Goal: Information Seeking & Learning: Learn about a topic

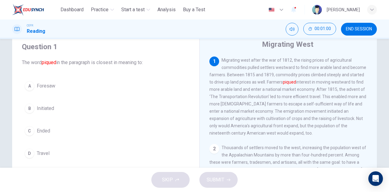
scroll to position [30, 0]
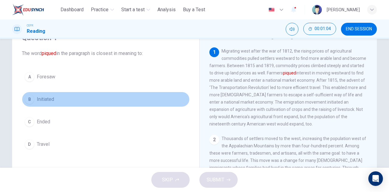
click at [41, 95] on button "B Initiated" at bounding box center [106, 99] width 168 height 15
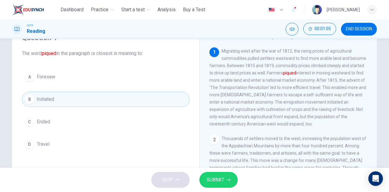
click at [225, 174] on button "SUBMIT" at bounding box center [218, 180] width 38 height 16
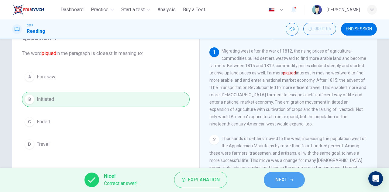
click at [291, 177] on button "NEXT" at bounding box center [284, 180] width 41 height 16
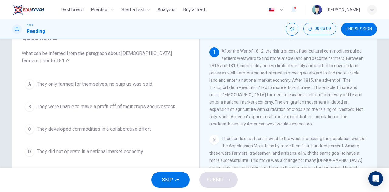
click at [146, 132] on span "They developed commodities in a collaborative effort" at bounding box center [94, 129] width 114 height 7
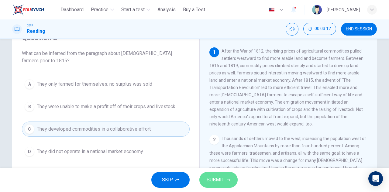
click at [220, 177] on span "SUBMIT" at bounding box center [216, 180] width 18 height 9
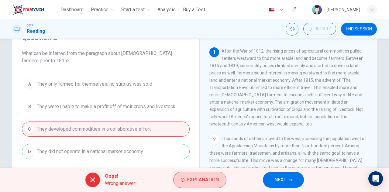
click at [216, 177] on span "Explanation" at bounding box center [203, 180] width 32 height 9
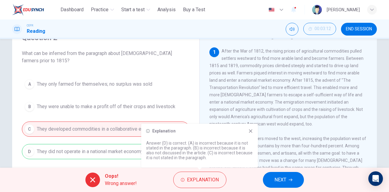
click at [250, 130] on icon at bounding box center [250, 131] width 5 height 5
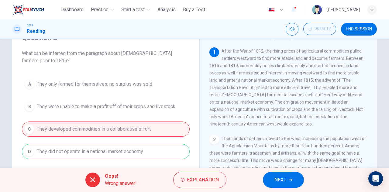
drag, startPoint x: 292, startPoint y: 81, endPoint x: 312, endPoint y: 82, distance: 20.1
click at [312, 82] on span "After the War of 1812, the rising prices of agricultural commodities pulled set…" at bounding box center [286, 88] width 154 height 78
click at [279, 177] on span "NEXT" at bounding box center [280, 180] width 12 height 9
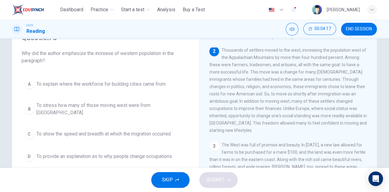
scroll to position [0, 0]
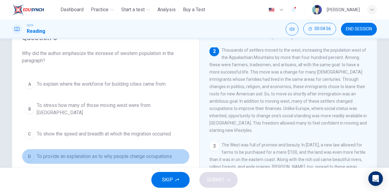
click at [96, 153] on span "To provide an explanation as to why people change occupations" at bounding box center [104, 156] width 135 height 7
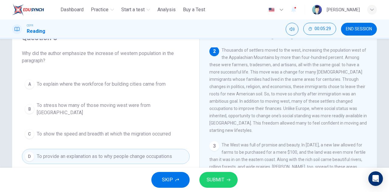
click at [85, 110] on span "To stress how many of those moving west were from Europe" at bounding box center [112, 109] width 150 height 15
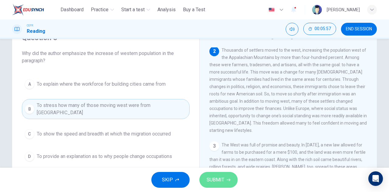
click at [226, 177] on button "SUBMIT" at bounding box center [218, 180] width 38 height 16
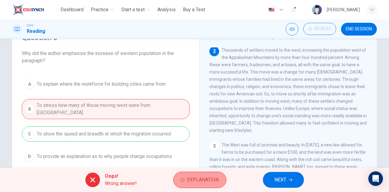
click at [210, 182] on span "Explanation" at bounding box center [203, 180] width 32 height 9
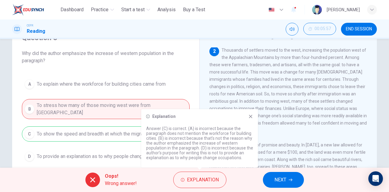
click at [250, 118] on icon at bounding box center [250, 116] width 5 height 5
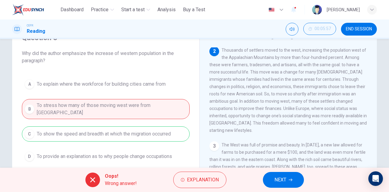
click at [276, 179] on span "NEXT" at bounding box center [280, 180] width 12 height 9
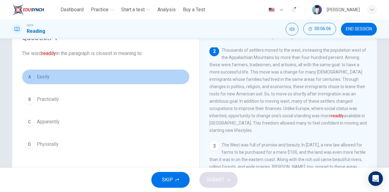
click at [46, 76] on span "Easily" at bounding box center [43, 76] width 13 height 7
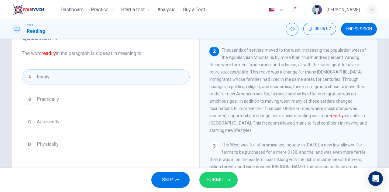
click at [218, 174] on button "SUBMIT" at bounding box center [218, 180] width 38 height 16
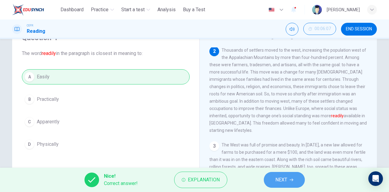
click at [270, 176] on button "NEXT" at bounding box center [284, 180] width 41 height 16
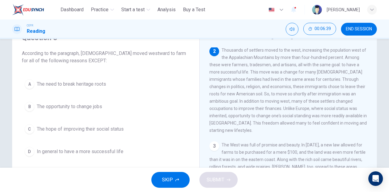
click at [94, 86] on span "The need to break heritage roots" at bounding box center [71, 84] width 69 height 7
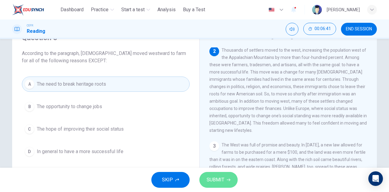
click at [209, 179] on span "SUBMIT" at bounding box center [216, 180] width 18 height 9
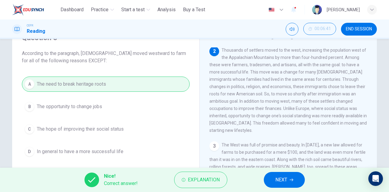
click at [277, 181] on span "NEXT" at bounding box center [281, 180] width 12 height 9
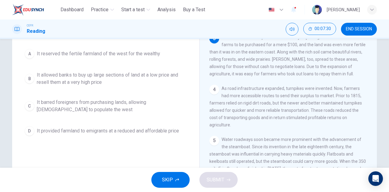
scroll to position [144, 0]
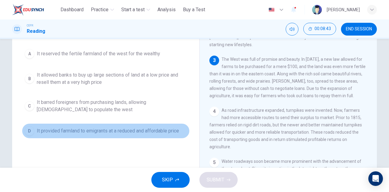
click at [80, 129] on span "It provided farmland to emigrants at a reduced and affordable price" at bounding box center [108, 130] width 142 height 7
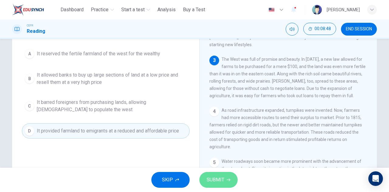
click at [217, 180] on span "SUBMIT" at bounding box center [216, 180] width 18 height 9
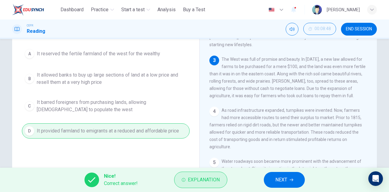
click at [217, 179] on span "Explanation" at bounding box center [204, 180] width 32 height 9
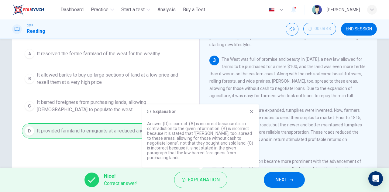
click at [271, 181] on button "NEXT" at bounding box center [284, 180] width 41 height 16
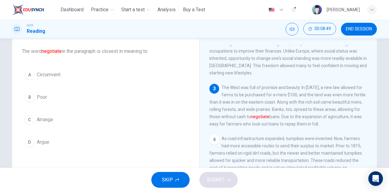
scroll to position [23, 0]
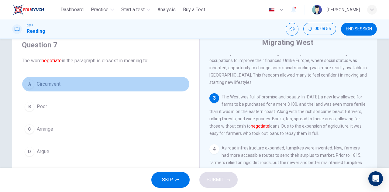
click at [57, 87] on span "Circumvent" at bounding box center [49, 84] width 24 height 7
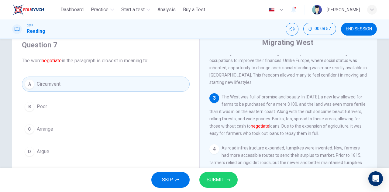
click at [215, 177] on span "SUBMIT" at bounding box center [216, 180] width 18 height 9
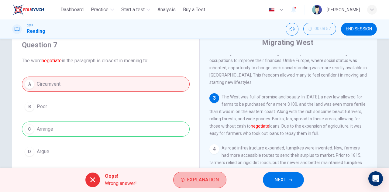
click at [215, 177] on span "Explanation" at bounding box center [203, 180] width 32 height 9
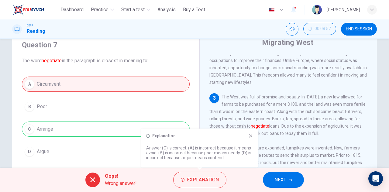
click at [254, 136] on div "Explanation Answer (C) is correct. (A) is incorrect because it means avoid. (B)…" at bounding box center [199, 148] width 117 height 39
click at [295, 178] on button "NEXT" at bounding box center [283, 180] width 41 height 16
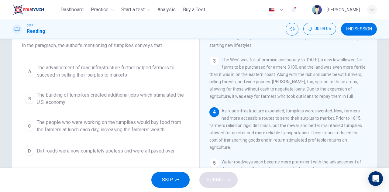
scroll to position [30, 0]
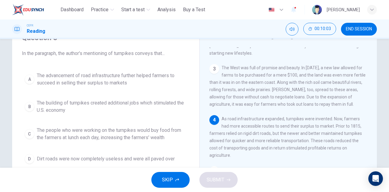
click at [106, 81] on span "The advancement of road infrastructure further helped farmers to succeed in sel…" at bounding box center [112, 79] width 150 height 15
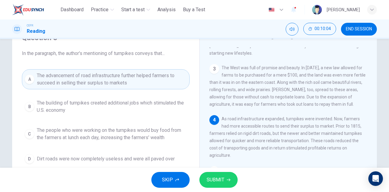
click at [215, 182] on span "SUBMIT" at bounding box center [216, 180] width 18 height 9
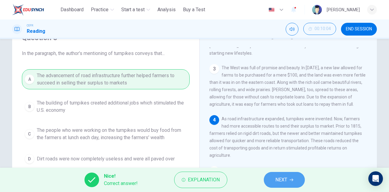
click at [275, 184] on button "NEXT" at bounding box center [284, 180] width 41 height 16
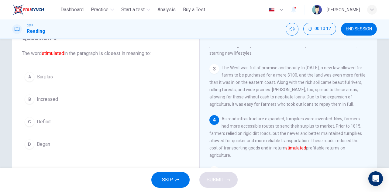
click at [52, 98] on span "Increased" at bounding box center [47, 99] width 21 height 7
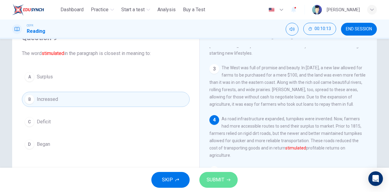
click at [224, 177] on span "SUBMIT" at bounding box center [216, 180] width 18 height 9
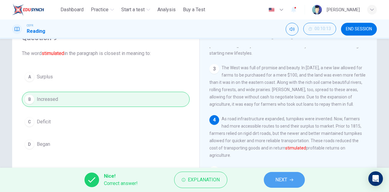
click at [276, 176] on span "NEXT" at bounding box center [281, 180] width 12 height 9
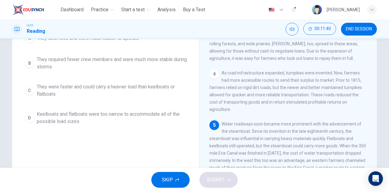
scroll to position [46, 0]
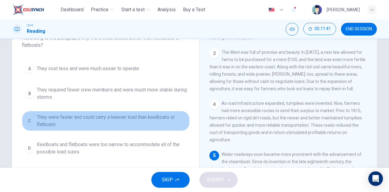
click at [123, 118] on span "They were faster and could carry a heavier load than keelboats or flatboats" at bounding box center [112, 121] width 150 height 15
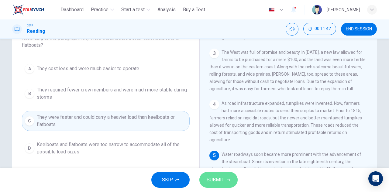
click at [222, 181] on span "SUBMIT" at bounding box center [216, 180] width 18 height 9
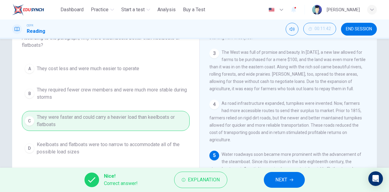
click at [282, 183] on span "NEXT" at bounding box center [281, 180] width 12 height 9
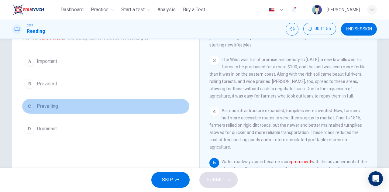
click at [54, 108] on span "Prevailing" at bounding box center [47, 106] width 21 height 7
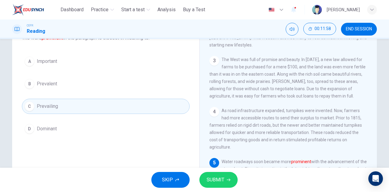
click at [222, 181] on span "SUBMIT" at bounding box center [216, 180] width 18 height 9
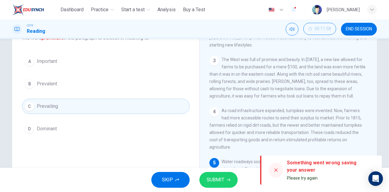
click at [274, 172] on icon at bounding box center [276, 170] width 5 height 5
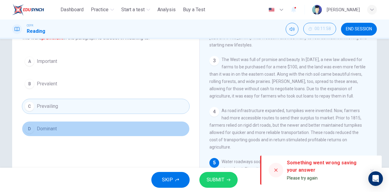
click at [59, 121] on button "D Dominant" at bounding box center [106, 128] width 168 height 15
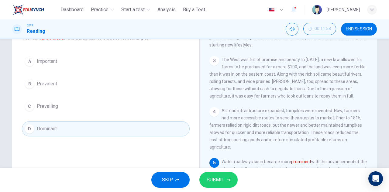
click at [64, 104] on button "C Prevailing" at bounding box center [106, 106] width 168 height 15
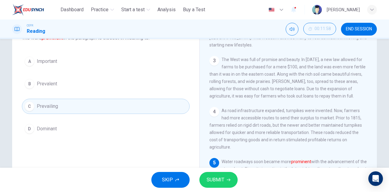
click at [224, 179] on span "SUBMIT" at bounding box center [216, 180] width 18 height 9
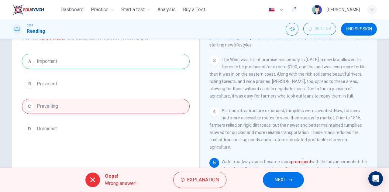
click at [271, 176] on button "NEXT" at bounding box center [283, 180] width 41 height 16
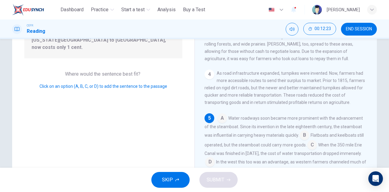
scroll to position [107, 0]
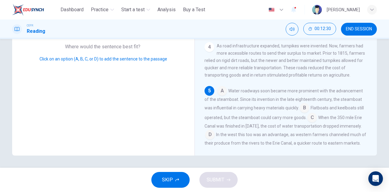
click at [302, 104] on input at bounding box center [305, 109] width 10 height 10
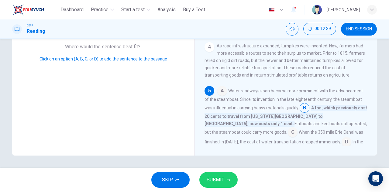
click at [288, 128] on input at bounding box center [293, 133] width 10 height 10
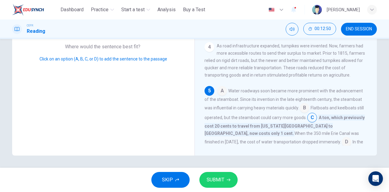
click at [342, 138] on input at bounding box center [347, 143] width 10 height 10
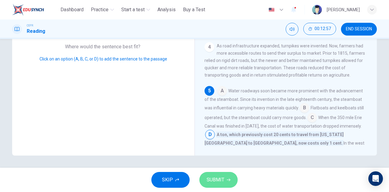
click at [224, 181] on button "SUBMIT" at bounding box center [218, 180] width 38 height 16
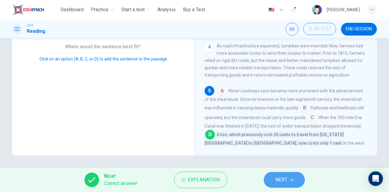
click at [292, 179] on icon "button" at bounding box center [292, 180] width 4 height 3
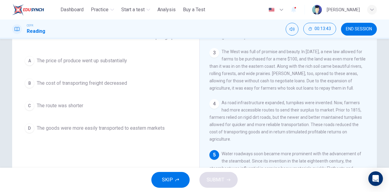
scroll to position [46, 0]
click at [96, 57] on button "A The price of produce went up substantially" at bounding box center [106, 61] width 168 height 15
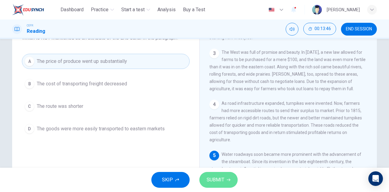
click at [223, 181] on span "SUBMIT" at bounding box center [216, 180] width 18 height 9
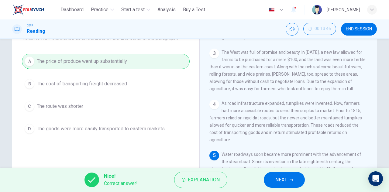
click at [277, 180] on span "NEXT" at bounding box center [281, 180] width 12 height 9
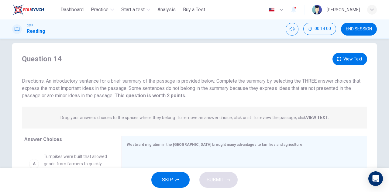
scroll to position [0, 0]
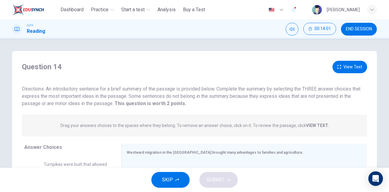
click at [344, 67] on button "View Text" at bounding box center [350, 67] width 35 height 12
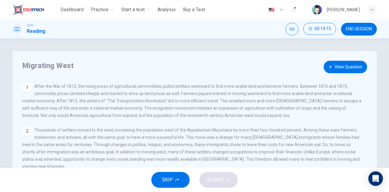
click at [339, 64] on button "View Question" at bounding box center [345, 67] width 43 height 12
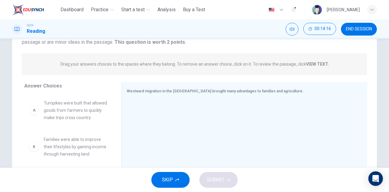
scroll to position [91, 0]
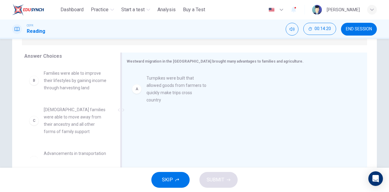
drag, startPoint x: 71, startPoint y: 88, endPoint x: 177, endPoint y: 93, distance: 106.2
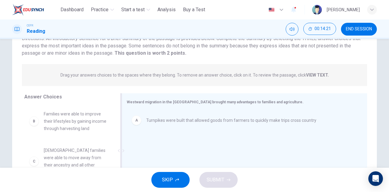
scroll to position [0, 0]
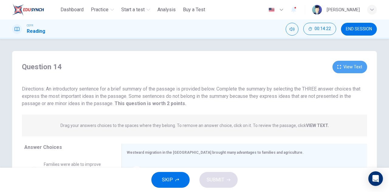
click at [354, 66] on button "View Text" at bounding box center [350, 67] width 35 height 12
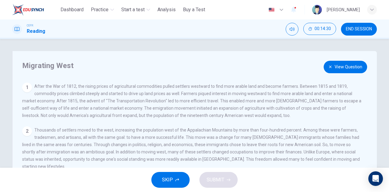
click at [355, 67] on button "View Question" at bounding box center [345, 67] width 43 height 12
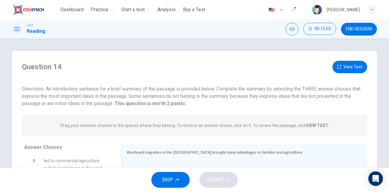
click at [344, 70] on button "View Text" at bounding box center [350, 67] width 35 height 12
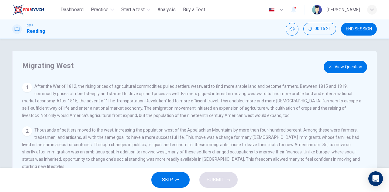
click at [350, 69] on button "View Question" at bounding box center [345, 67] width 43 height 12
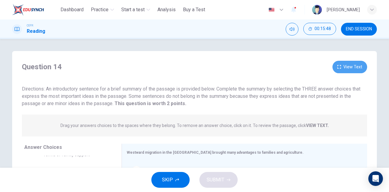
click at [341, 65] on button "View Text" at bounding box center [350, 67] width 35 height 12
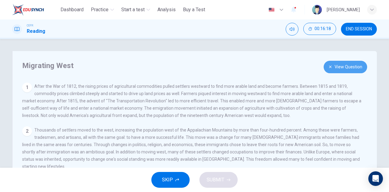
click at [336, 68] on button "View Question" at bounding box center [345, 67] width 43 height 12
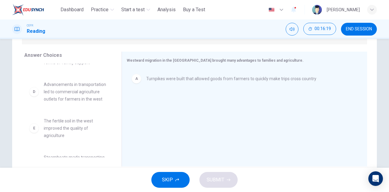
scroll to position [107, 0]
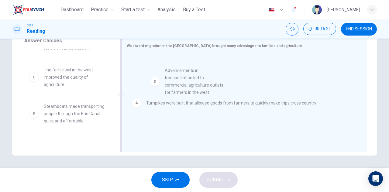
drag, startPoint x: 70, startPoint y: 85, endPoint x: 196, endPoint y: 86, distance: 126.1
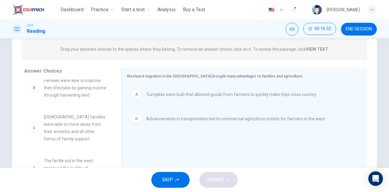
scroll to position [0, 0]
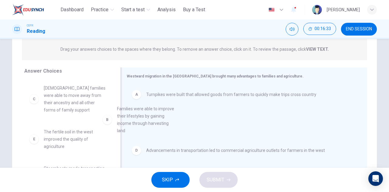
drag, startPoint x: 72, startPoint y: 99, endPoint x: 184, endPoint y: 129, distance: 116.1
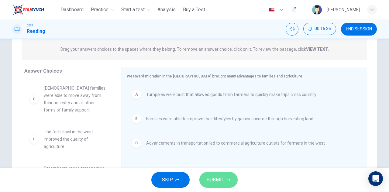
click at [218, 179] on span "SUBMIT" at bounding box center [216, 180] width 18 height 9
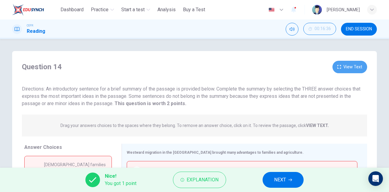
click at [348, 69] on button "View Text" at bounding box center [350, 67] width 35 height 12
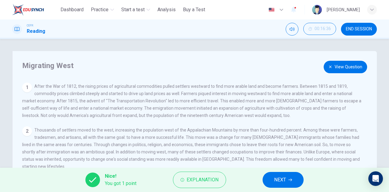
click at [347, 67] on button "View Question" at bounding box center [345, 67] width 43 height 12
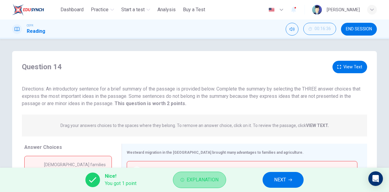
click at [203, 173] on button "Explanation" at bounding box center [199, 180] width 53 height 16
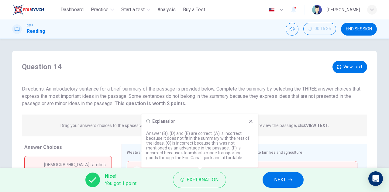
click at [249, 122] on icon at bounding box center [250, 121] width 5 height 5
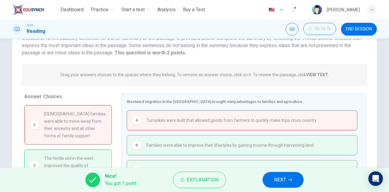
scroll to position [61, 0]
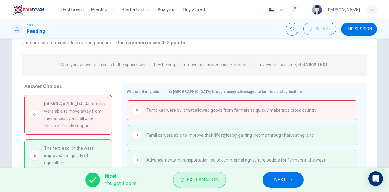
click at [214, 182] on span "Explanation" at bounding box center [203, 180] width 32 height 9
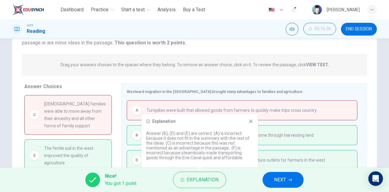
click at [250, 122] on icon at bounding box center [250, 121] width 3 height 3
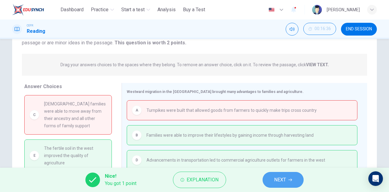
click at [279, 178] on span "NEXT" at bounding box center [280, 180] width 12 height 9
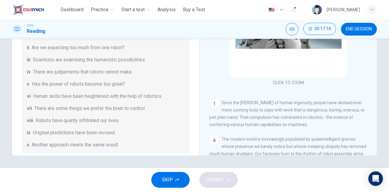
scroll to position [117, 0]
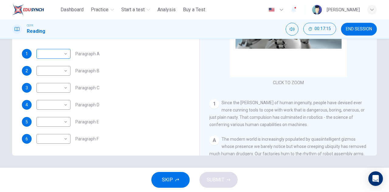
click at [61, 57] on body "This site uses cookies, as explained in our Privacy Policy . If you agree to th…" at bounding box center [194, 96] width 389 height 192
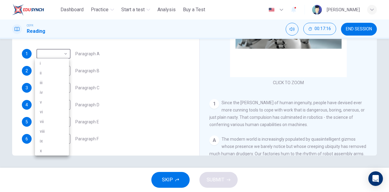
click at [62, 57] on div at bounding box center [194, 96] width 389 height 192
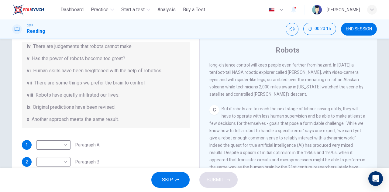
scroll to position [334, 0]
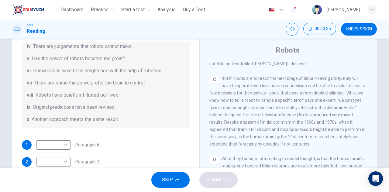
click at [364, 30] on span "END SESSION" at bounding box center [359, 29] width 26 height 5
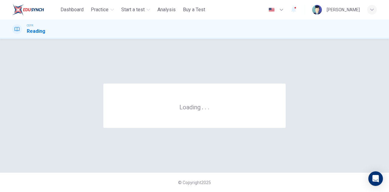
scroll to position [0, 0]
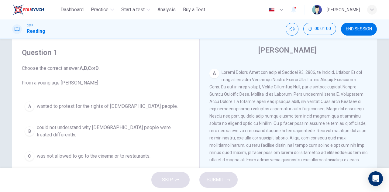
scroll to position [46, 0]
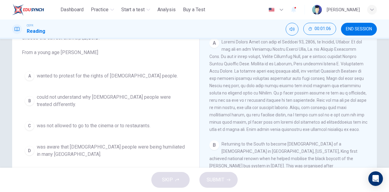
click at [106, 97] on span "could not understand why [DEMOGRAPHIC_DATA] people were treated differently." at bounding box center [112, 101] width 150 height 15
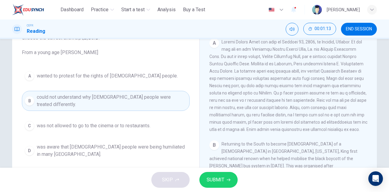
click at [223, 175] on button "SUBMIT" at bounding box center [218, 180] width 38 height 16
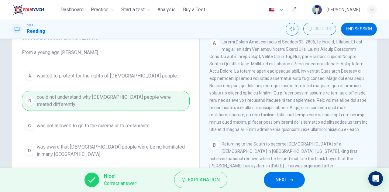
click at [285, 183] on span "NEXT" at bounding box center [281, 180] width 12 height 9
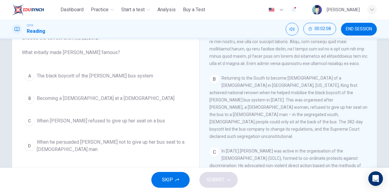
scroll to position [182, 0]
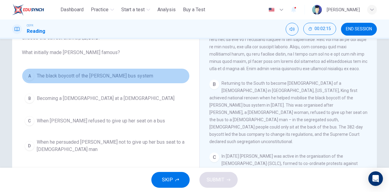
click at [119, 81] on button "A The black boycott of the [PERSON_NAME] bus system" at bounding box center [106, 75] width 168 height 15
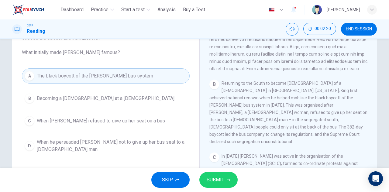
click at [229, 180] on icon "button" at bounding box center [229, 180] width 4 height 3
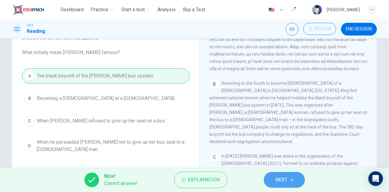
click at [289, 181] on button "NEXT" at bounding box center [284, 180] width 41 height 16
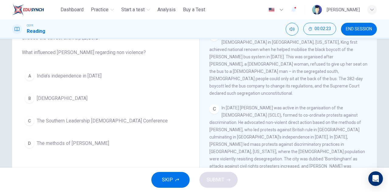
scroll to position [243, 0]
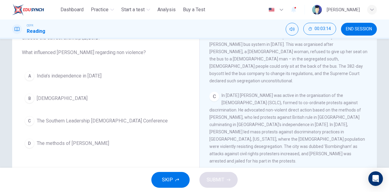
click at [66, 140] on span "The methods of [PERSON_NAME]" at bounding box center [73, 143] width 72 height 7
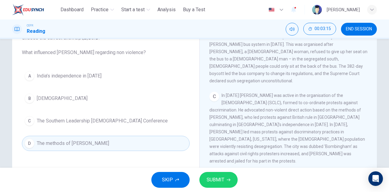
click at [211, 178] on span "SUBMIT" at bounding box center [216, 180] width 18 height 9
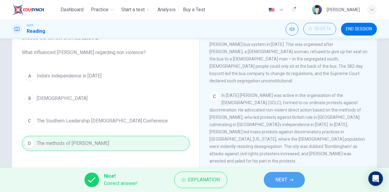
click at [281, 183] on span "NEXT" at bounding box center [281, 180] width 12 height 9
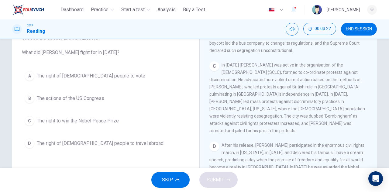
scroll to position [304, 0]
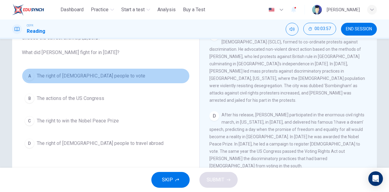
click at [92, 78] on span "The right of [DEMOGRAPHIC_DATA] people to vote" at bounding box center [91, 75] width 109 height 7
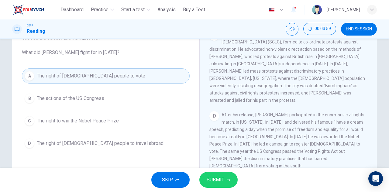
click at [221, 180] on span "SUBMIT" at bounding box center [216, 180] width 18 height 9
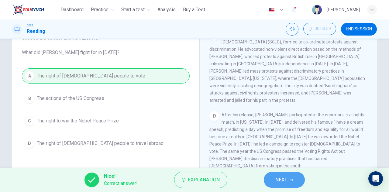
click at [281, 180] on span "NEXT" at bounding box center [281, 180] width 12 height 9
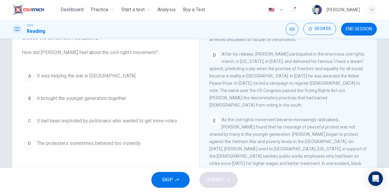
scroll to position [384, 0]
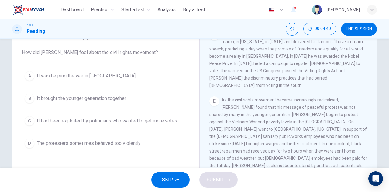
click at [93, 143] on span "The protesters sometimes behaved too violently" at bounding box center [89, 143] width 104 height 7
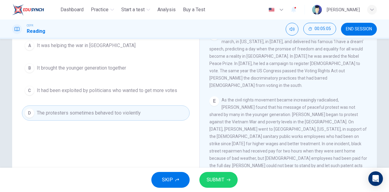
scroll to position [324, 0]
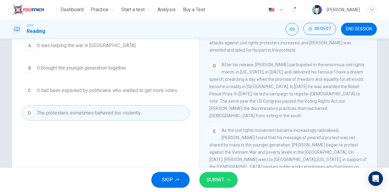
click at [226, 175] on button "SUBMIT" at bounding box center [218, 180] width 38 height 16
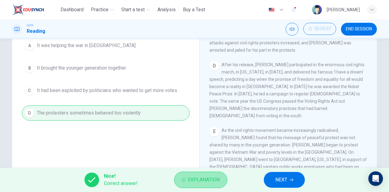
click at [219, 181] on span "Explanation" at bounding box center [204, 180] width 32 height 9
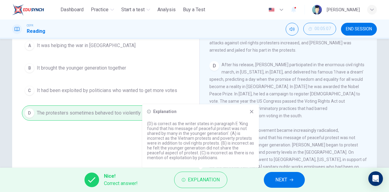
click at [252, 112] on icon at bounding box center [251, 111] width 3 height 3
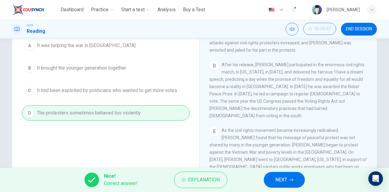
scroll to position [354, 0]
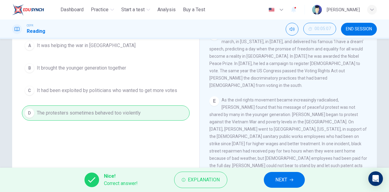
click at [284, 176] on span "NEXT" at bounding box center [281, 180] width 12 height 9
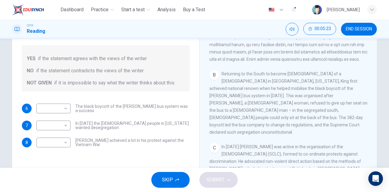
scroll to position [152, 0]
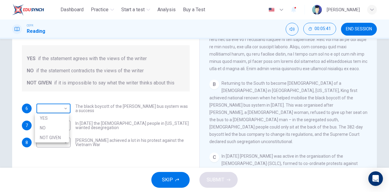
click at [60, 112] on body "This site uses cookies, as explained in our Privacy Policy . If you agree to th…" at bounding box center [194, 96] width 389 height 192
click at [51, 129] on li "NO" at bounding box center [52, 128] width 34 height 10
type input "**"
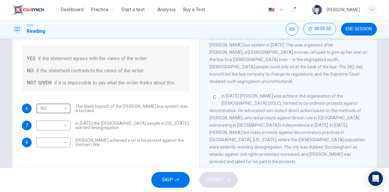
scroll to position [213, 0]
click at [62, 125] on body "This site uses cookies, as explained in our Privacy Policy . If you agree to th…" at bounding box center [194, 96] width 389 height 192
click at [53, 143] on li "NO" at bounding box center [52, 145] width 34 height 10
type input "**"
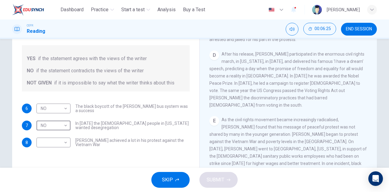
scroll to position [365, 0]
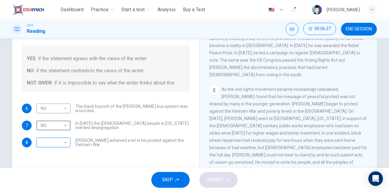
click at [56, 142] on body "This site uses cookies, as explained in our Privacy Policy . If you agree to th…" at bounding box center [194, 96] width 389 height 192
click at [52, 171] on li "NOT GIVEN" at bounding box center [52, 172] width 34 height 10
type input "*********"
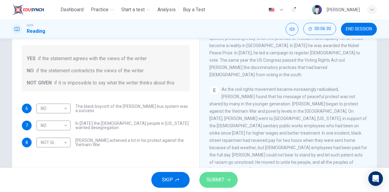
click at [227, 178] on button "SUBMIT" at bounding box center [218, 180] width 38 height 16
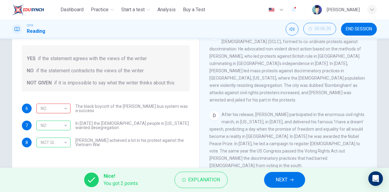
scroll to position [304, 0]
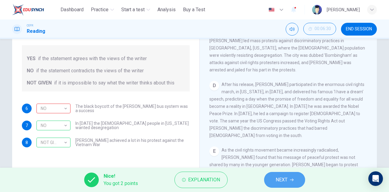
click at [281, 181] on span "NEXT" at bounding box center [282, 180] width 12 height 9
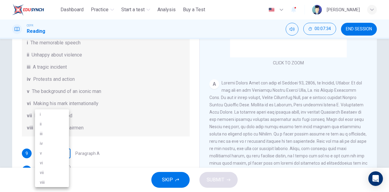
scroll to position [78, 0]
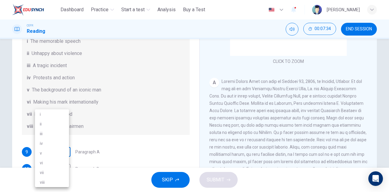
click at [62, 161] on body "This site uses cookies, as explained in our Privacy Policy . If you agree to th…" at bounding box center [194, 96] width 389 height 192
click at [53, 152] on li "v" at bounding box center [52, 153] width 34 height 10
type input "*"
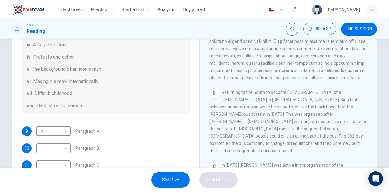
scroll to position [61, 0]
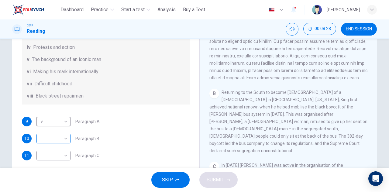
click at [61, 143] on body "This site uses cookies, as explained in our Privacy Policy . If you agree to th…" at bounding box center [194, 96] width 389 height 192
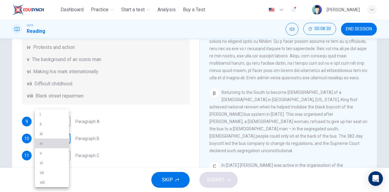
click at [61, 143] on li "iv" at bounding box center [52, 144] width 34 height 10
type input "**"
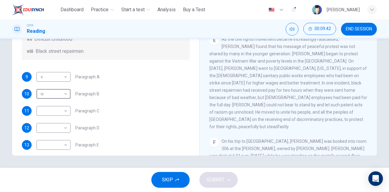
scroll to position [107, 0]
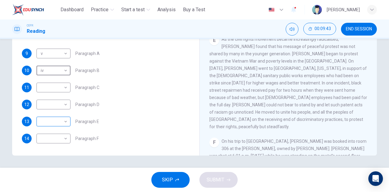
click at [59, 122] on body "This site uses cookies, as explained in our Privacy Policy . If you agree to th…" at bounding box center [194, 96] width 389 height 192
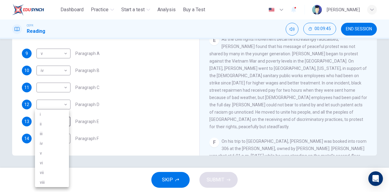
click at [47, 182] on li "viii" at bounding box center [52, 183] width 34 height 10
type input "****"
click at [64, 137] on body "This site uses cookies, as explained in our Privacy Policy . If you agree to th…" at bounding box center [194, 96] width 389 height 192
click at [64, 133] on li "iii" at bounding box center [52, 134] width 34 height 10
type input "***"
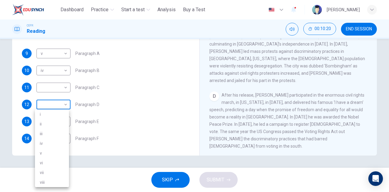
click at [65, 103] on body "This site uses cookies, as explained in our Privacy Policy . If you agree to th…" at bounding box center [194, 96] width 389 height 192
click at [54, 118] on li "i" at bounding box center [52, 114] width 34 height 10
type input "*"
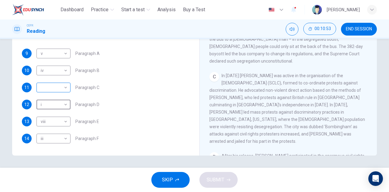
click at [62, 90] on body "This site uses cookies, as explained in our Privacy Policy . If you agree to th…" at bounding box center [194, 96] width 389 height 192
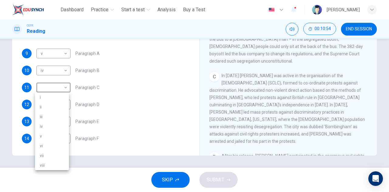
click at [51, 126] on li "iv" at bounding box center [52, 127] width 34 height 10
type input "**"
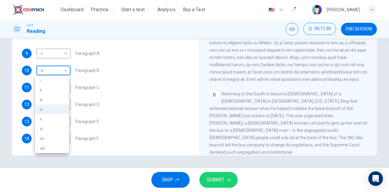
click at [60, 66] on body "This site uses cookies, as explained in our Privacy Policy . If you agree to th…" at bounding box center [194, 96] width 389 height 192
click at [51, 131] on li "vi" at bounding box center [52, 129] width 34 height 10
type input "**"
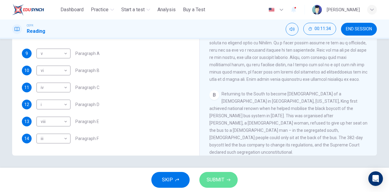
click at [209, 182] on span "SUBMIT" at bounding box center [216, 180] width 18 height 9
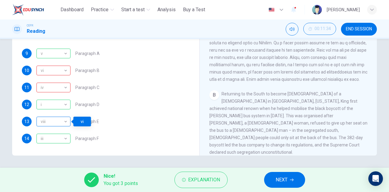
click at [57, 119] on div "viii" at bounding box center [52, 121] width 32 height 17
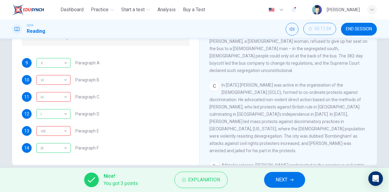
scroll to position [107, 0]
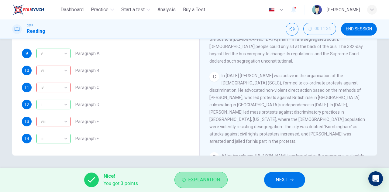
click at [204, 185] on button "Explanation" at bounding box center [200, 180] width 53 height 16
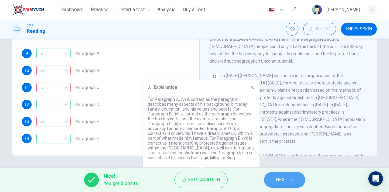
click at [292, 176] on button "NEXT" at bounding box center [284, 180] width 41 height 16
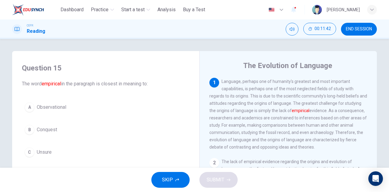
scroll to position [30, 0]
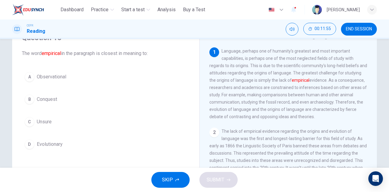
click at [69, 79] on button "A Observational" at bounding box center [106, 76] width 168 height 15
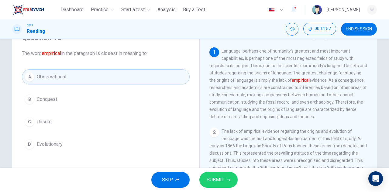
click at [221, 183] on span "SUBMIT" at bounding box center [216, 180] width 18 height 9
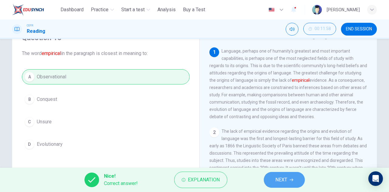
click at [276, 183] on span "NEXT" at bounding box center [281, 180] width 12 height 9
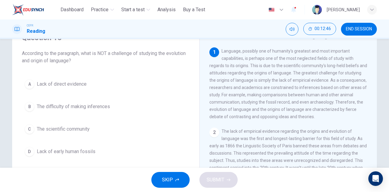
click at [81, 151] on span "Lack of early human fossils" at bounding box center [66, 151] width 59 height 7
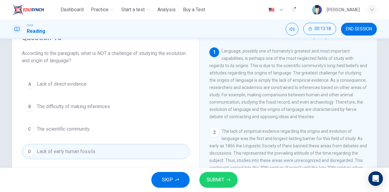
click at [226, 178] on button "SUBMIT" at bounding box center [218, 180] width 38 height 16
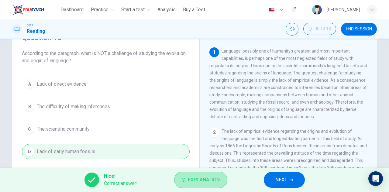
click at [226, 178] on button "Explanation" at bounding box center [200, 180] width 53 height 16
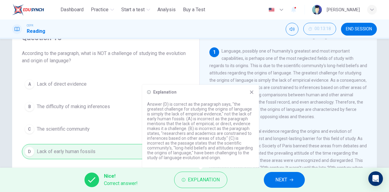
click at [237, 180] on div "Nice! Correct answer! Explanation NEXT" at bounding box center [194, 180] width 389 height 24
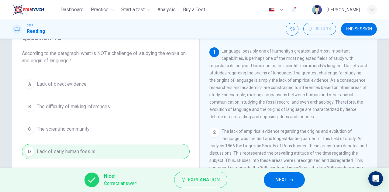
click at [284, 183] on span "NEXT" at bounding box center [281, 180] width 12 height 9
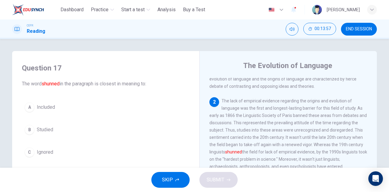
scroll to position [91, 0]
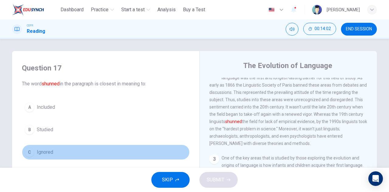
click at [47, 149] on span "Ignored" at bounding box center [45, 152] width 16 height 7
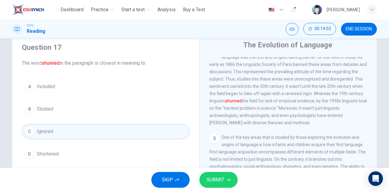
scroll to position [30, 0]
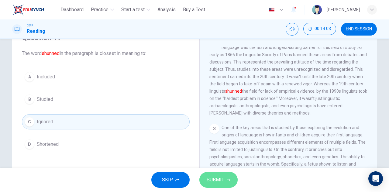
click at [211, 176] on span "SUBMIT" at bounding box center [216, 180] width 18 height 9
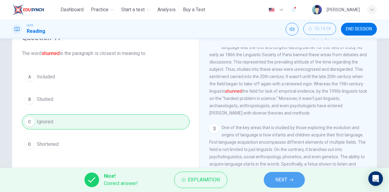
click at [291, 178] on icon "button" at bounding box center [292, 180] width 4 height 4
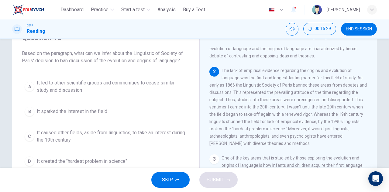
click at [119, 88] on span "It led to other scientific groups and communities to cease similar study and di…" at bounding box center [112, 86] width 150 height 15
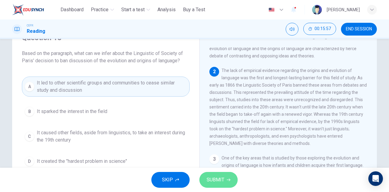
click at [226, 178] on button "SUBMIT" at bounding box center [218, 180] width 38 height 16
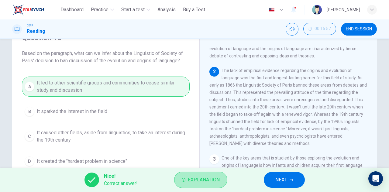
click at [226, 178] on button "Explanation" at bounding box center [200, 180] width 53 height 16
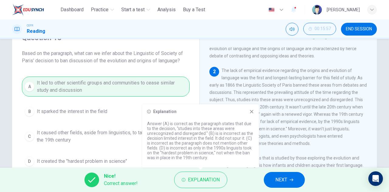
click at [253, 112] on icon at bounding box center [251, 111] width 5 height 5
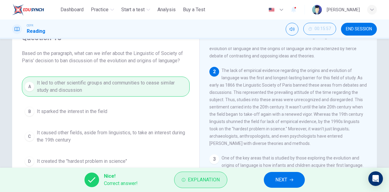
click at [206, 186] on button "Explanation" at bounding box center [200, 180] width 53 height 16
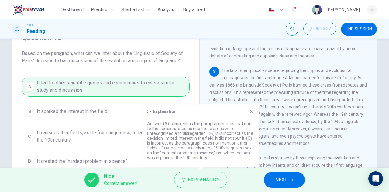
click at [252, 111] on icon at bounding box center [251, 111] width 3 height 3
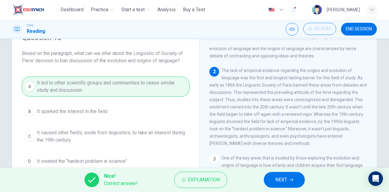
click at [278, 179] on span "NEXT" at bounding box center [281, 180] width 12 height 9
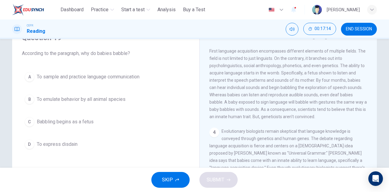
click at [82, 121] on span "Babbling begins as a fetus" at bounding box center [65, 121] width 57 height 7
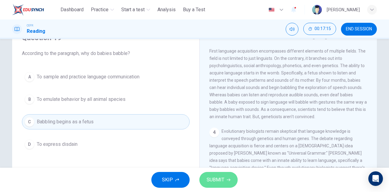
click at [222, 184] on button "SUBMIT" at bounding box center [218, 180] width 38 height 16
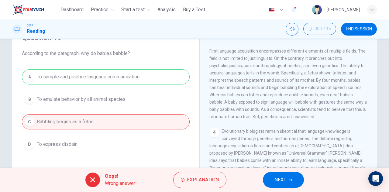
click at [222, 184] on button "Explanation" at bounding box center [199, 180] width 53 height 16
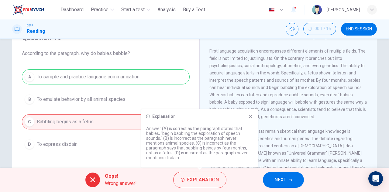
click at [251, 116] on icon at bounding box center [250, 116] width 5 height 5
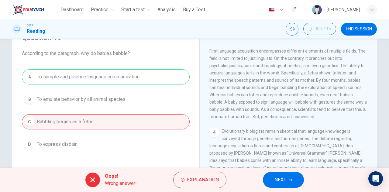
click at [286, 181] on span "NEXT" at bounding box center [280, 180] width 12 height 9
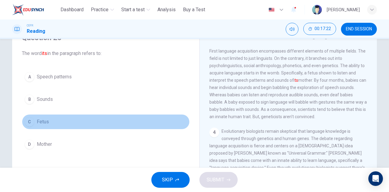
click at [55, 122] on button "C Fetus" at bounding box center [106, 121] width 168 height 15
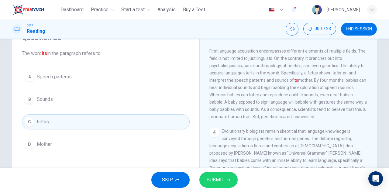
click at [216, 178] on span "SUBMIT" at bounding box center [216, 180] width 18 height 9
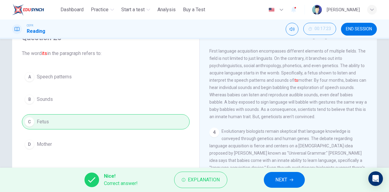
click at [274, 181] on button "NEXT" at bounding box center [284, 180] width 41 height 16
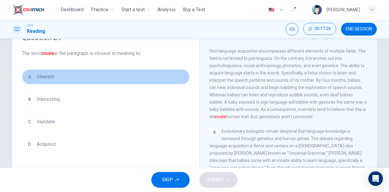
click at [50, 84] on button "A Inherent" at bounding box center [106, 76] width 168 height 15
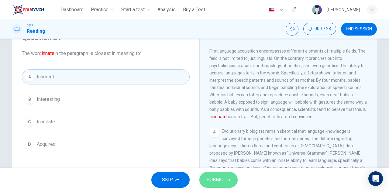
click at [219, 179] on span "SUBMIT" at bounding box center [216, 180] width 18 height 9
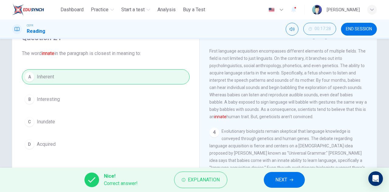
click at [275, 180] on span "NEXT" at bounding box center [281, 180] width 12 height 9
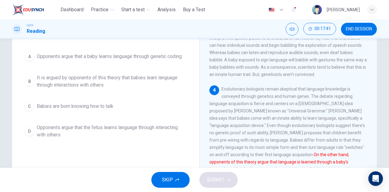
scroll to position [91, 0]
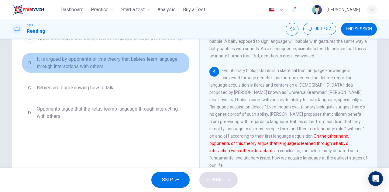
click at [135, 70] on span "It is argued by opponents of this theory that babies learn language through int…" at bounding box center [112, 63] width 150 height 15
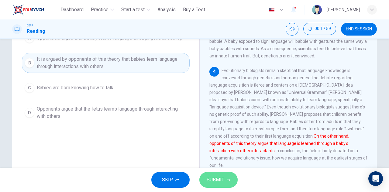
click at [220, 180] on span "SUBMIT" at bounding box center [216, 180] width 18 height 9
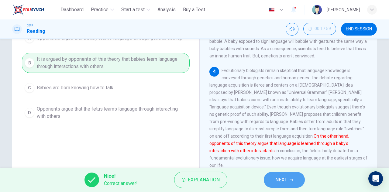
click at [277, 176] on span "NEXT" at bounding box center [281, 180] width 12 height 9
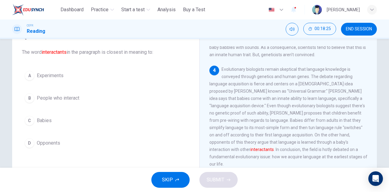
scroll to position [274, 0]
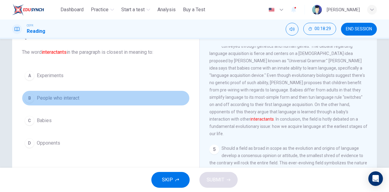
click at [67, 96] on span "People who interact" at bounding box center [58, 98] width 43 height 7
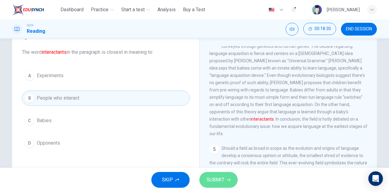
click at [222, 182] on span "SUBMIT" at bounding box center [216, 180] width 18 height 9
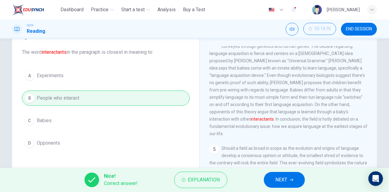
click at [276, 178] on span "NEXT" at bounding box center [281, 180] width 12 height 9
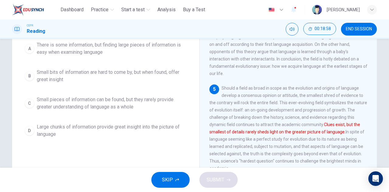
scroll to position [92, 0]
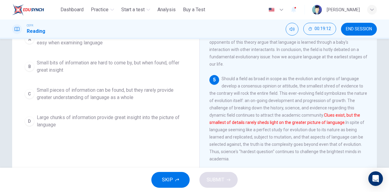
click at [90, 101] on span "Small pieces of information can be found, but they rarely provide greater under…" at bounding box center [112, 94] width 150 height 15
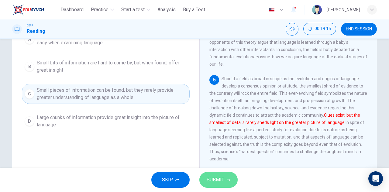
click at [216, 182] on span "SUBMIT" at bounding box center [216, 180] width 18 height 9
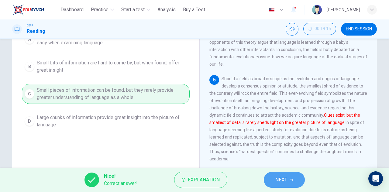
click at [289, 179] on button "NEXT" at bounding box center [284, 180] width 41 height 16
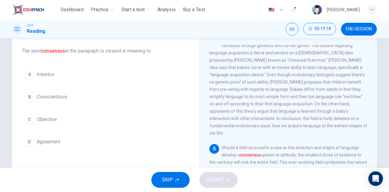
scroll to position [287, 0]
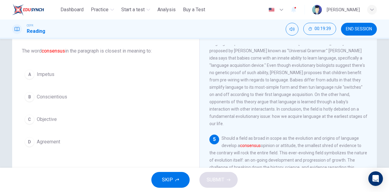
click at [54, 72] on button "A Impetus" at bounding box center [106, 74] width 168 height 15
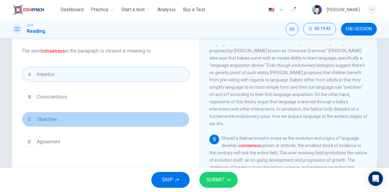
click at [55, 117] on span "Objective" at bounding box center [47, 119] width 20 height 7
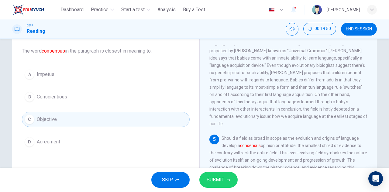
click at [74, 76] on button "A Impetus" at bounding box center [106, 74] width 168 height 15
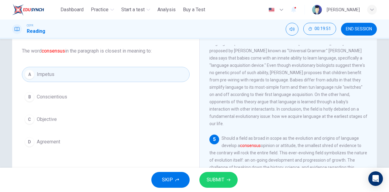
click at [226, 175] on button "SUBMIT" at bounding box center [218, 180] width 38 height 16
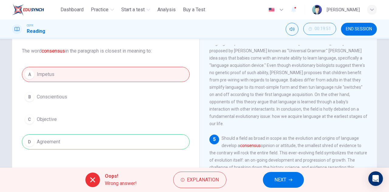
click at [283, 180] on span "NEXT" at bounding box center [280, 180] width 12 height 9
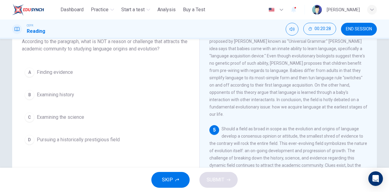
scroll to position [33, 0]
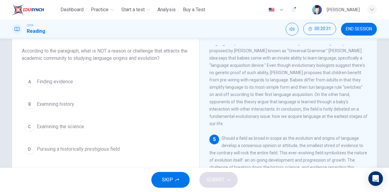
click at [100, 147] on span "Pursuing a historically prestigious field" at bounding box center [78, 149] width 83 height 7
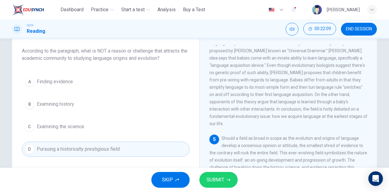
scroll to position [107, 0]
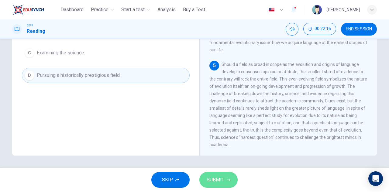
click at [217, 177] on span "SUBMIT" at bounding box center [216, 180] width 18 height 9
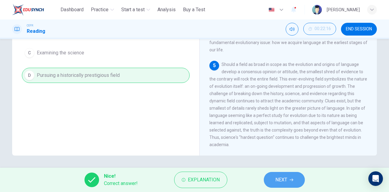
click at [270, 179] on button "NEXT" at bounding box center [284, 180] width 41 height 16
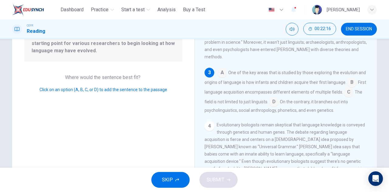
scroll to position [46, 0]
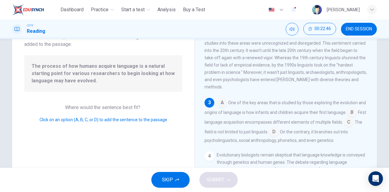
click at [223, 108] on input at bounding box center [222, 103] width 10 height 10
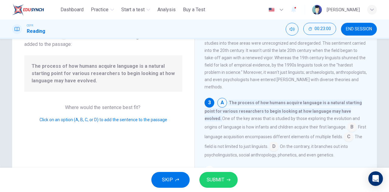
click at [347, 132] on input at bounding box center [352, 128] width 10 height 10
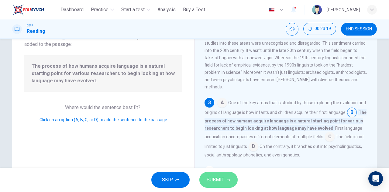
click at [211, 176] on span "SUBMIT" at bounding box center [216, 180] width 18 height 9
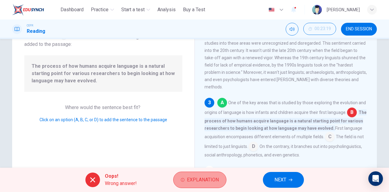
click at [195, 179] on span "Explanation" at bounding box center [203, 180] width 32 height 9
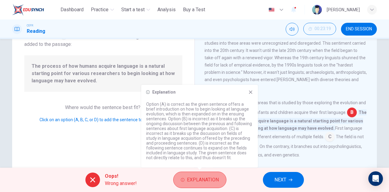
click at [195, 179] on span "Explanation" at bounding box center [203, 180] width 32 height 9
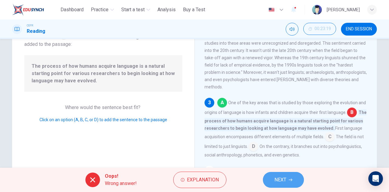
click at [288, 181] on button "NEXT" at bounding box center [283, 180] width 41 height 16
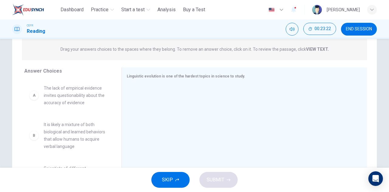
scroll to position [107, 0]
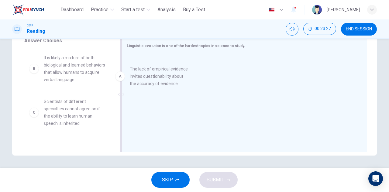
drag, startPoint x: 74, startPoint y: 72, endPoint x: 185, endPoint y: 84, distance: 111.6
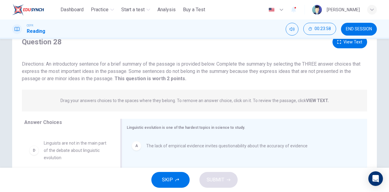
scroll to position [16, 0]
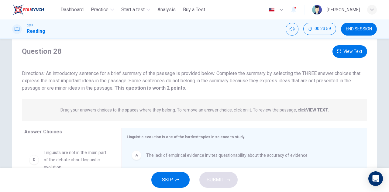
click at [345, 50] on button "View Text" at bounding box center [350, 51] width 35 height 12
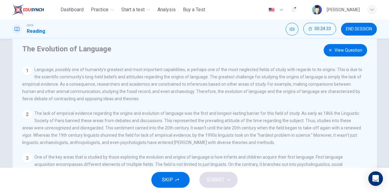
scroll to position [0, 0]
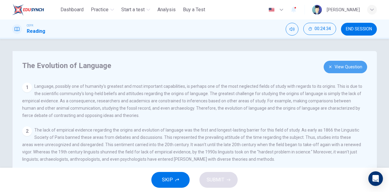
click at [345, 67] on button "View Question" at bounding box center [345, 67] width 43 height 12
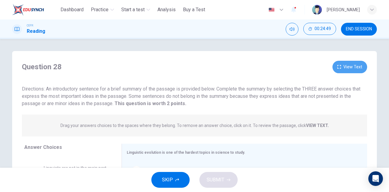
click at [357, 64] on button "View Text" at bounding box center [350, 67] width 35 height 12
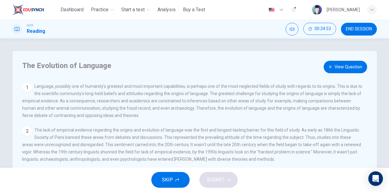
click at [343, 64] on button "View Question" at bounding box center [345, 67] width 43 height 12
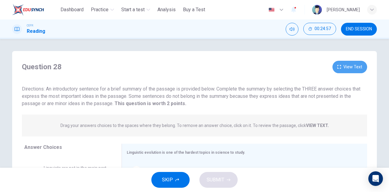
click at [344, 69] on button "View Text" at bounding box center [350, 67] width 35 height 12
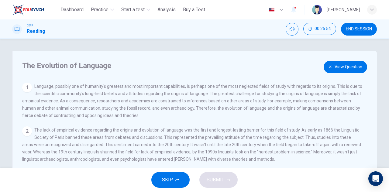
click at [333, 67] on button "View Question" at bounding box center [345, 67] width 43 height 12
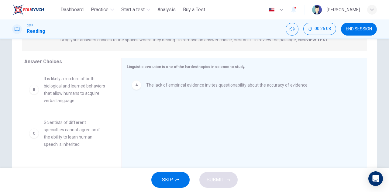
scroll to position [76, 0]
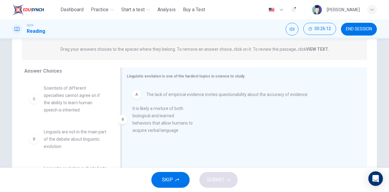
drag, startPoint x: 67, startPoint y: 105, endPoint x: 173, endPoint y: 130, distance: 107.9
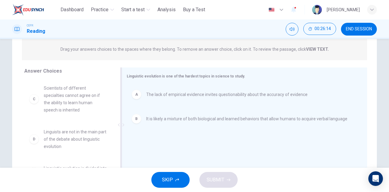
scroll to position [16, 0]
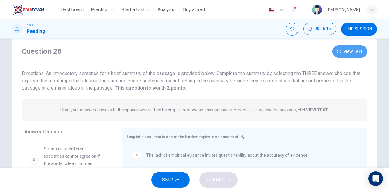
click at [355, 53] on button "View Text" at bounding box center [350, 51] width 35 height 12
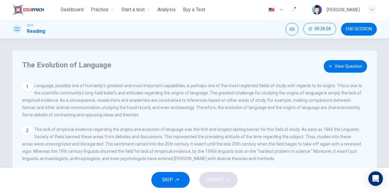
scroll to position [0, 0]
drag, startPoint x: 33, startPoint y: 86, endPoint x: 117, endPoint y: 90, distance: 84.3
click at [116, 90] on div "1 Language, possibly one of humanity's greatest and most important capabilities…" at bounding box center [192, 101] width 340 height 36
click at [331, 65] on icon "button" at bounding box center [331, 67] width 4 height 4
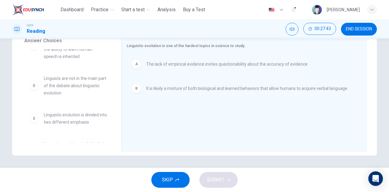
scroll to position [40, 0]
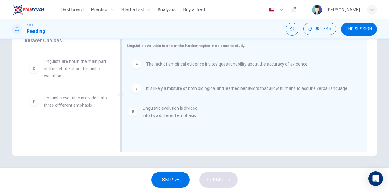
drag, startPoint x: 82, startPoint y: 105, endPoint x: 188, endPoint y: 115, distance: 106.6
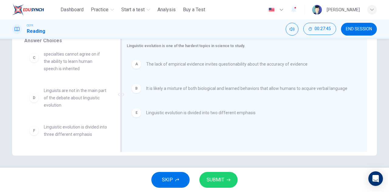
scroll to position [11, 0]
click at [224, 178] on button "SUBMIT" at bounding box center [218, 180] width 38 height 16
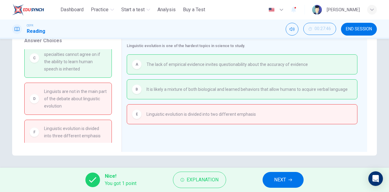
scroll to position [0, 0]
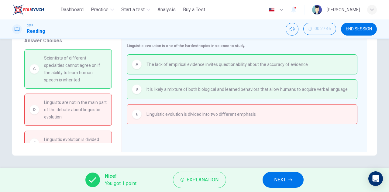
click at [281, 184] on button "NEXT" at bounding box center [283, 180] width 41 height 16
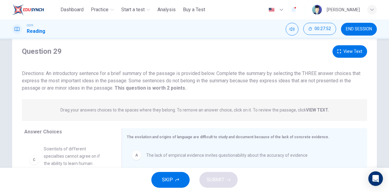
scroll to position [107, 0]
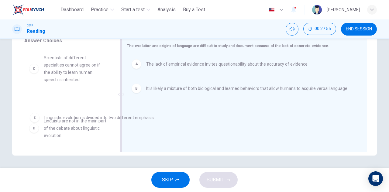
drag, startPoint x: 191, startPoint y: 121, endPoint x: 76, endPoint y: 126, distance: 115.0
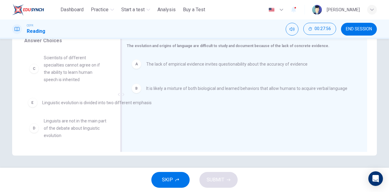
click at [76, 126] on span "Linguists are not in the main part of the debate about linguistic evolution" at bounding box center [75, 128] width 63 height 22
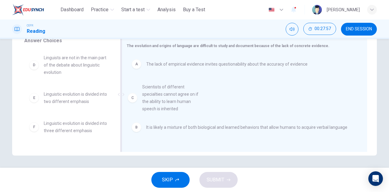
drag, startPoint x: 67, startPoint y: 79, endPoint x: 172, endPoint y: 112, distance: 109.7
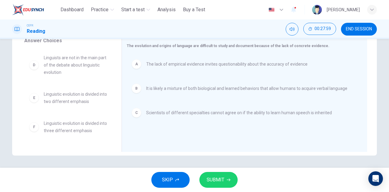
click at [227, 178] on icon "button" at bounding box center [229, 180] width 4 height 4
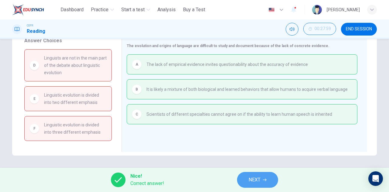
click at [250, 180] on span "NEXT" at bounding box center [255, 180] width 12 height 9
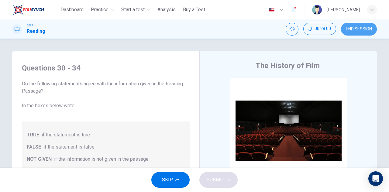
click at [360, 30] on span "END SESSION" at bounding box center [359, 29] width 26 height 5
